Goal: Information Seeking & Learning: Find contact information

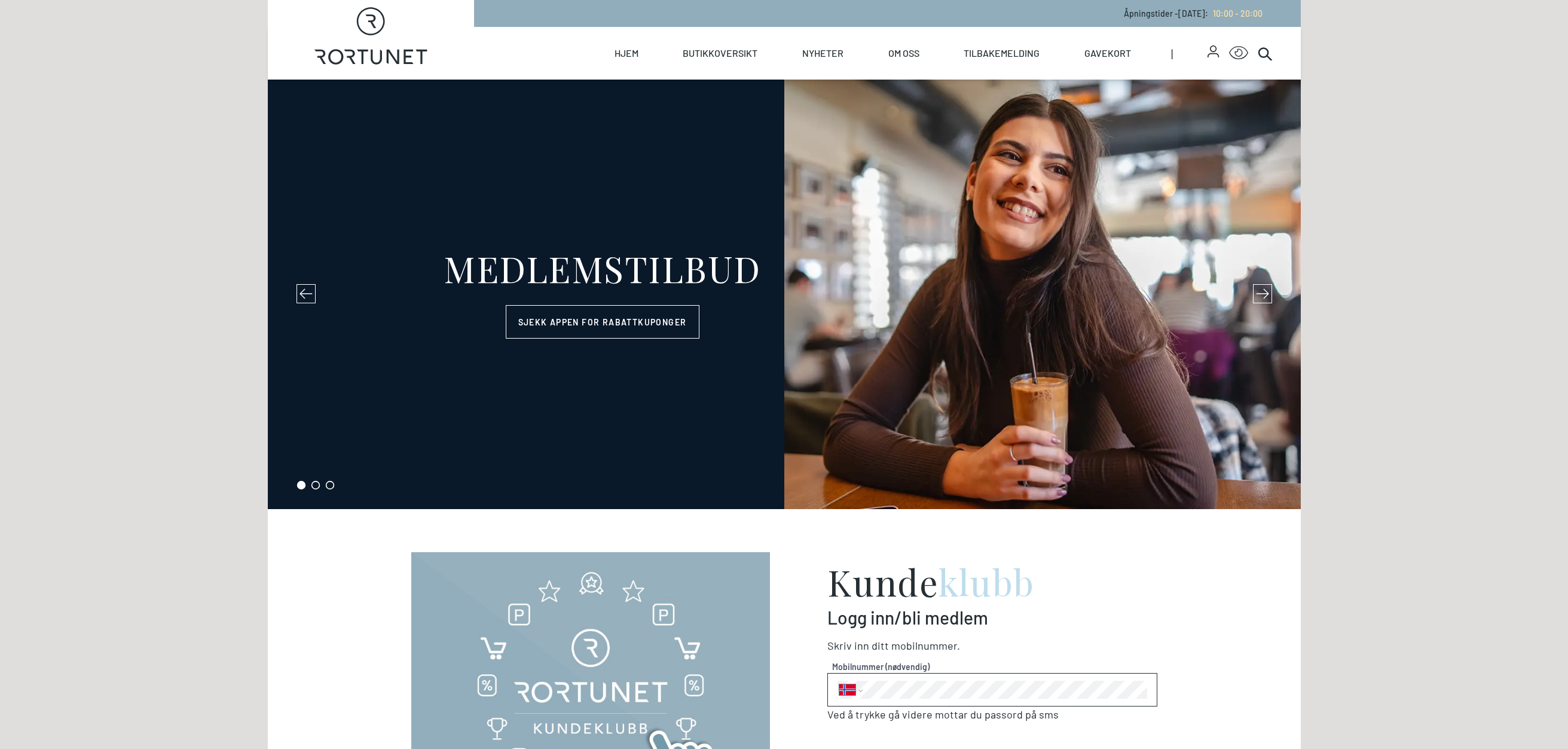
select select "NO"
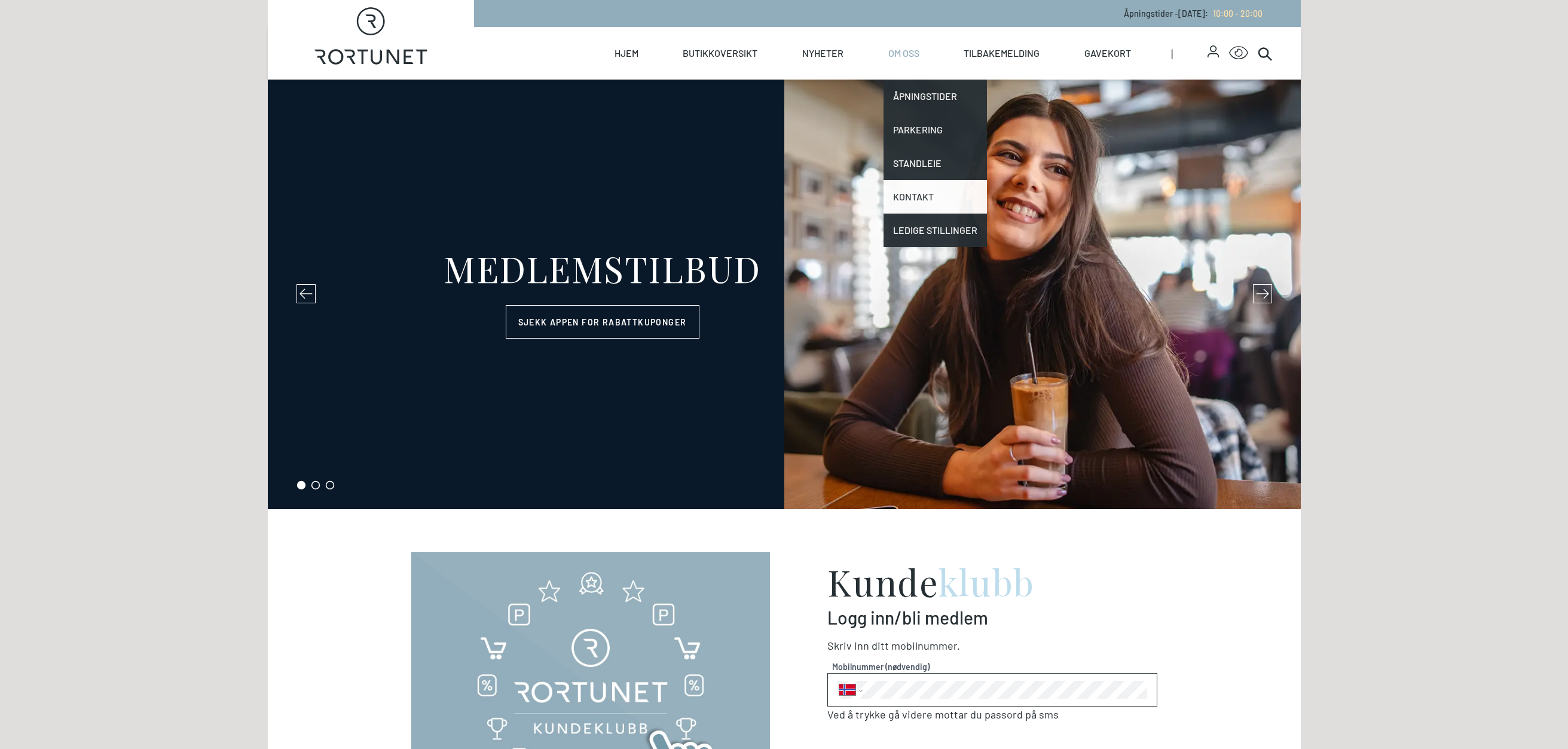
click at [920, 205] on link "Kontakt" at bounding box center [935, 197] width 104 height 33
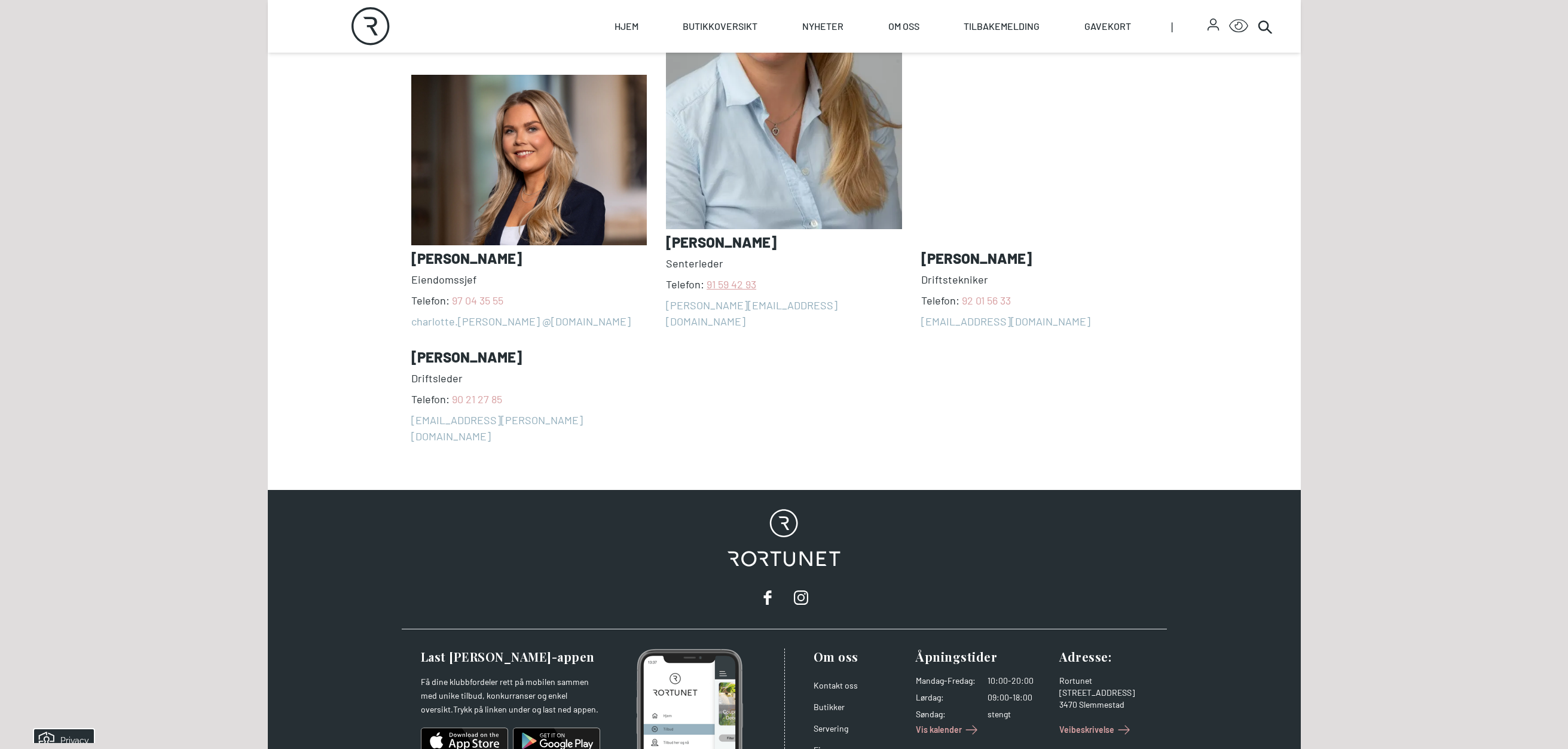
scroll to position [1138, 0]
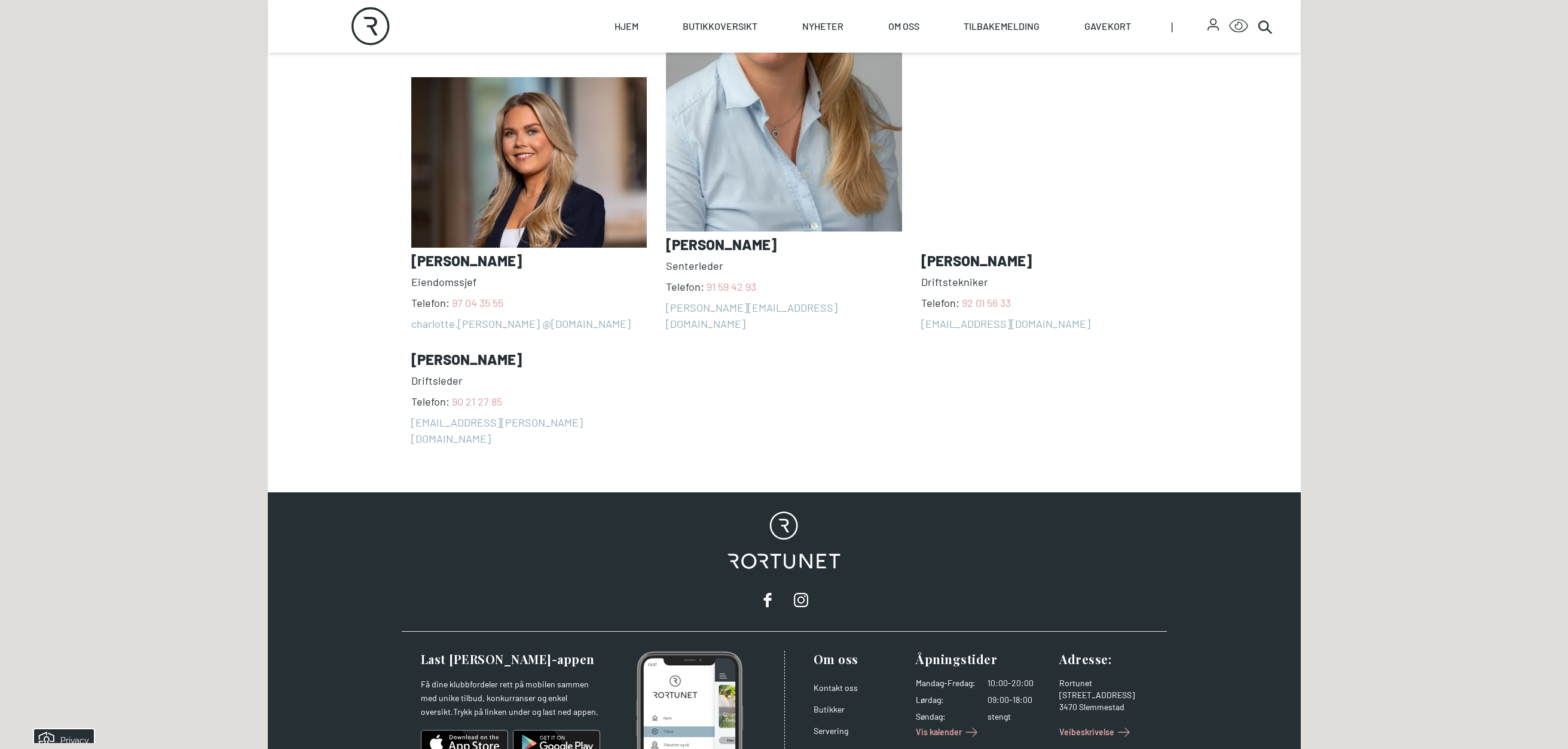
drag, startPoint x: 786, startPoint y: 241, endPoint x: 667, endPoint y: 246, distance: 119.1
click at [667, 246] on h3 "[PERSON_NAME]" at bounding box center [784, 244] width 236 height 17
copy h3 "[PERSON_NAME]"
click at [828, 282] on span "Telefon: [PHONE_NUMBER]" at bounding box center [784, 287] width 236 height 16
drag, startPoint x: 810, startPoint y: 302, endPoint x: 779, endPoint y: 302, distance: 31.0
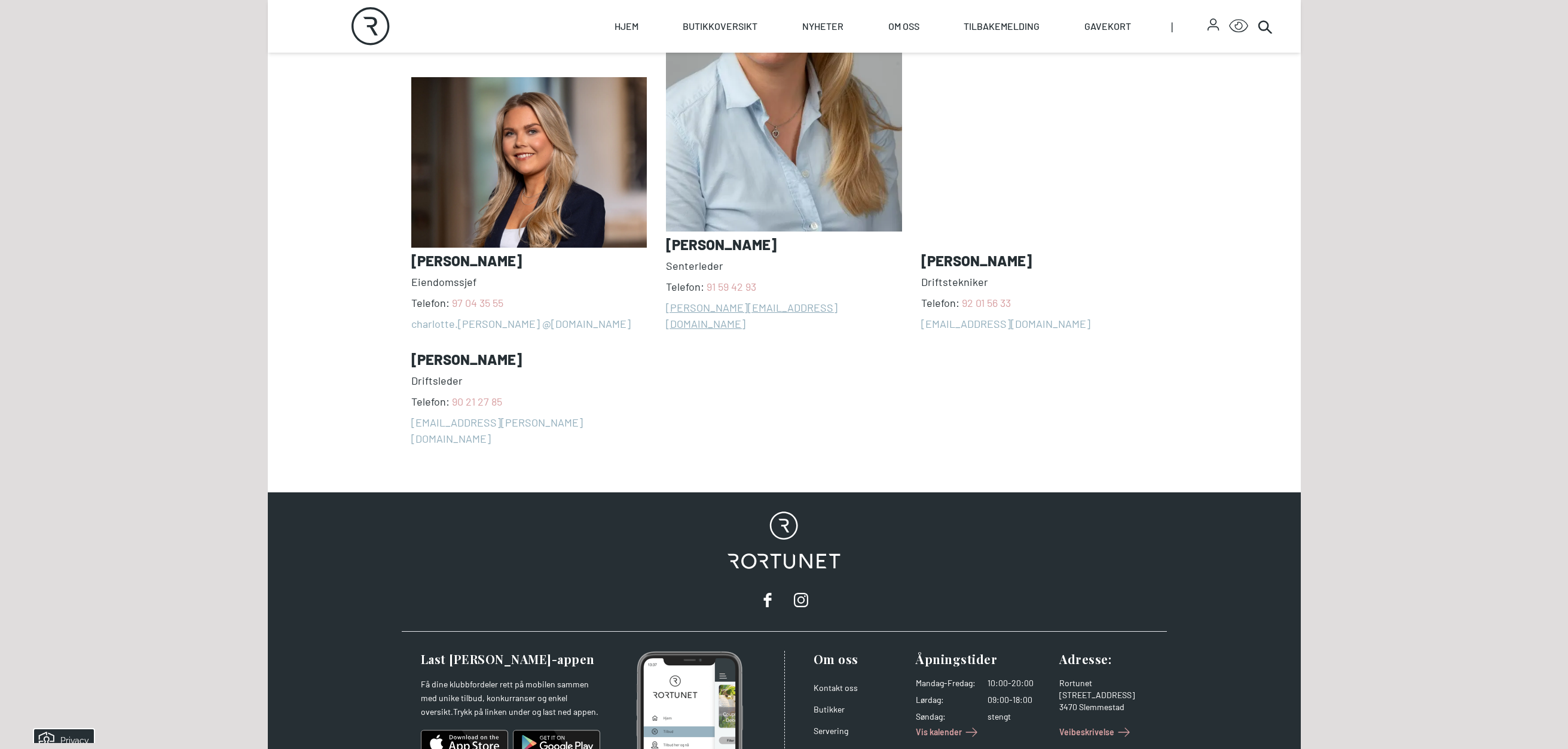
click at [697, 355] on div "[PERSON_NAME] Telefon: [PHONE_NUMBER] charlotte.[PERSON_NAME] @[DOMAIN_NAME] [P…" at bounding box center [784, 161] width 746 height 570
click at [792, 384] on div "[PERSON_NAME] Telefon: [PHONE_NUMBER] charlotte.[PERSON_NAME] @[DOMAIN_NAME] [P…" at bounding box center [784, 161] width 746 height 570
drag, startPoint x: 809, startPoint y: 281, endPoint x: 707, endPoint y: 285, distance: 102.1
click at [707, 285] on span "Telefon: [PHONE_NUMBER]" at bounding box center [784, 287] width 236 height 16
copy span "91 59 42 93"
